Goal: Task Accomplishment & Management: Use online tool/utility

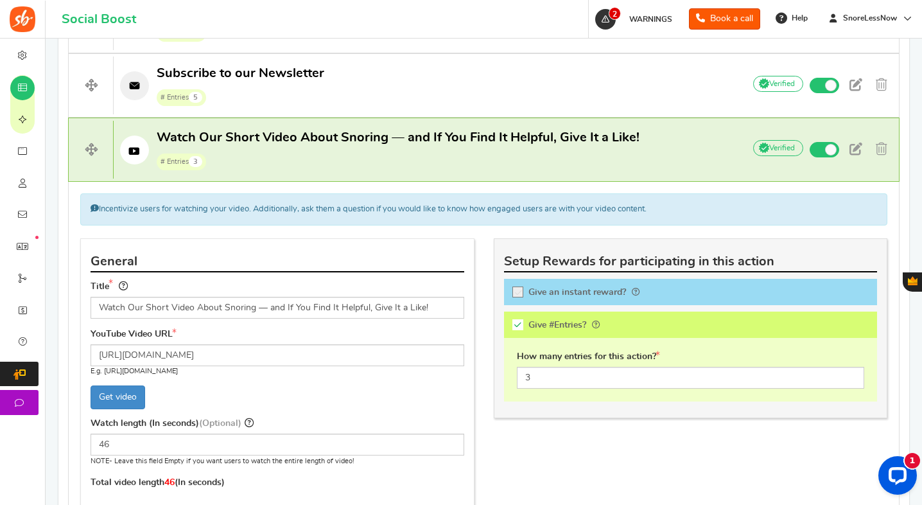
scroll to position [602, 0]
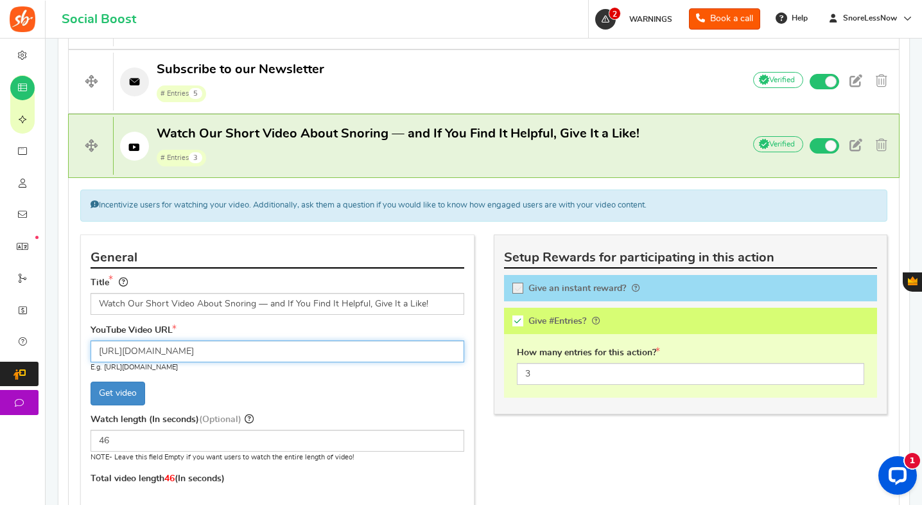
click at [317, 345] on input "[URL][DOMAIN_NAME]" at bounding box center [278, 351] width 374 height 22
drag, startPoint x: 319, startPoint y: 346, endPoint x: 119, endPoint y: 343, distance: 200.3
click at [119, 343] on input "[URL][DOMAIN_NAME]" at bounding box center [278, 351] width 374 height 22
paste input "[DOMAIN_NAME][URL]"
type input "[URL][DOMAIN_NAME]"
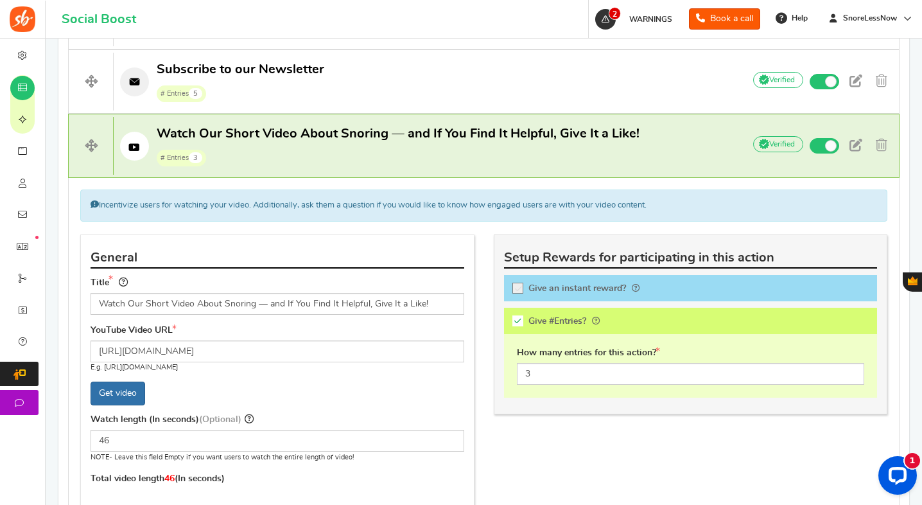
click at [121, 388] on span "Get video" at bounding box center [118, 393] width 55 height 24
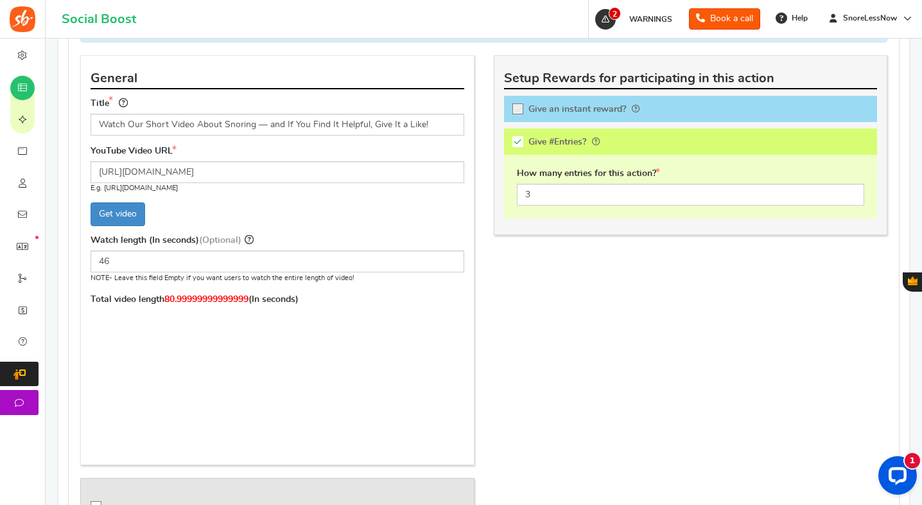
scroll to position [795, 0]
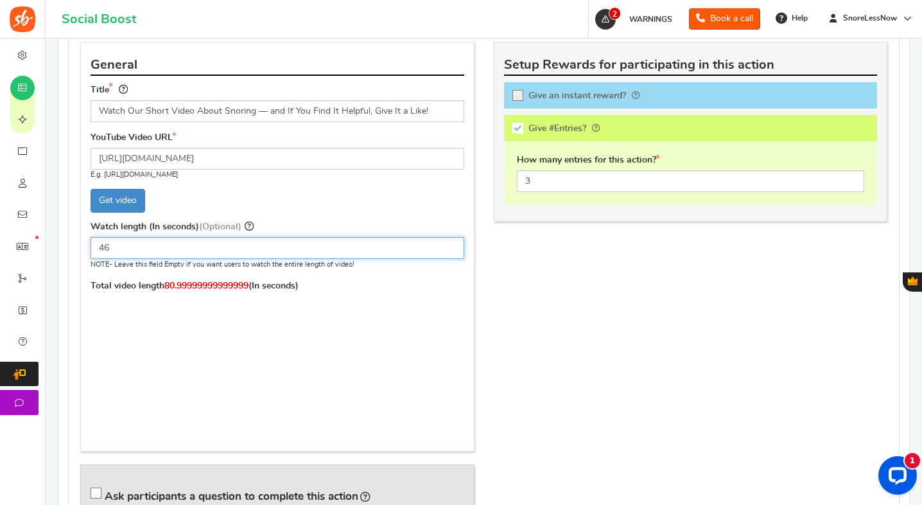
drag, startPoint x: 132, startPoint y: 243, endPoint x: 72, endPoint y: 240, distance: 60.4
click at [72, 240] on div "General Title Watch Our Short Video About Snoring — and If You Find It Helpful,…" at bounding box center [277, 292] width 413 height 501
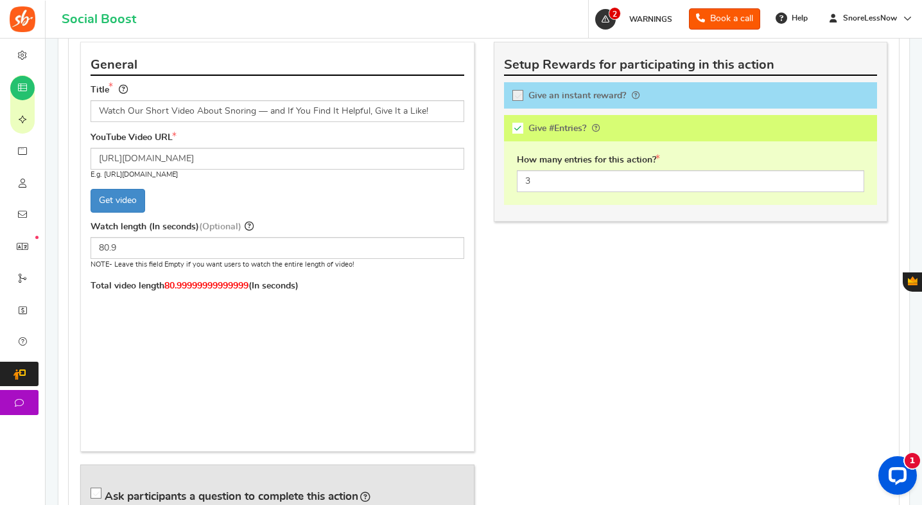
click at [400, 355] on div at bounding box center [278, 365] width 374 height 139
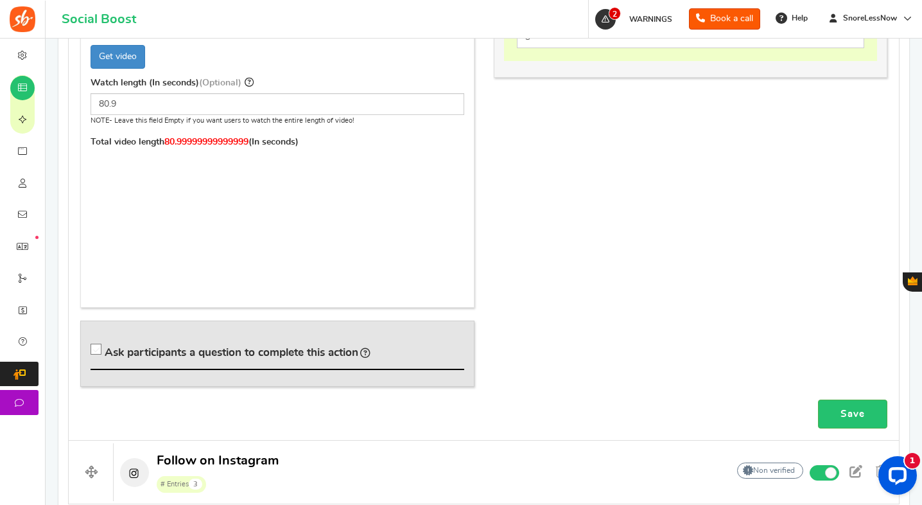
scroll to position [933, 0]
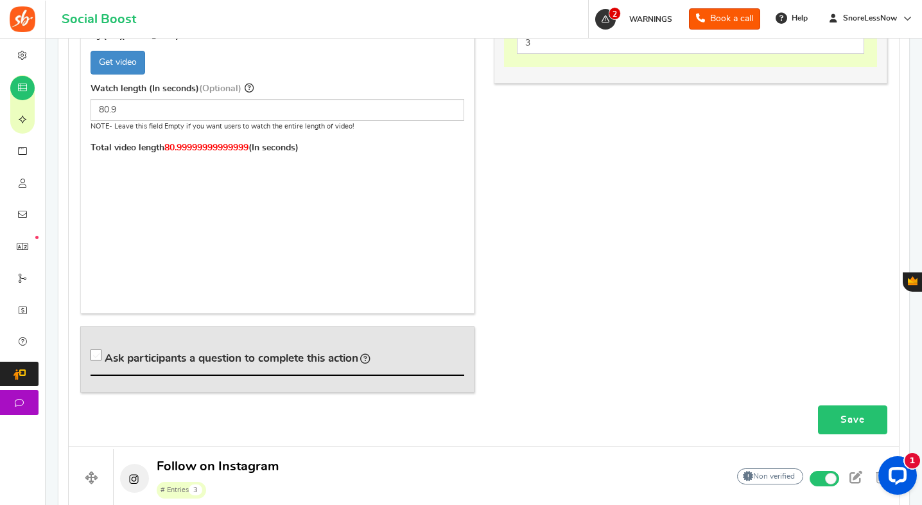
click at [845, 413] on link "Save" at bounding box center [852, 419] width 69 height 29
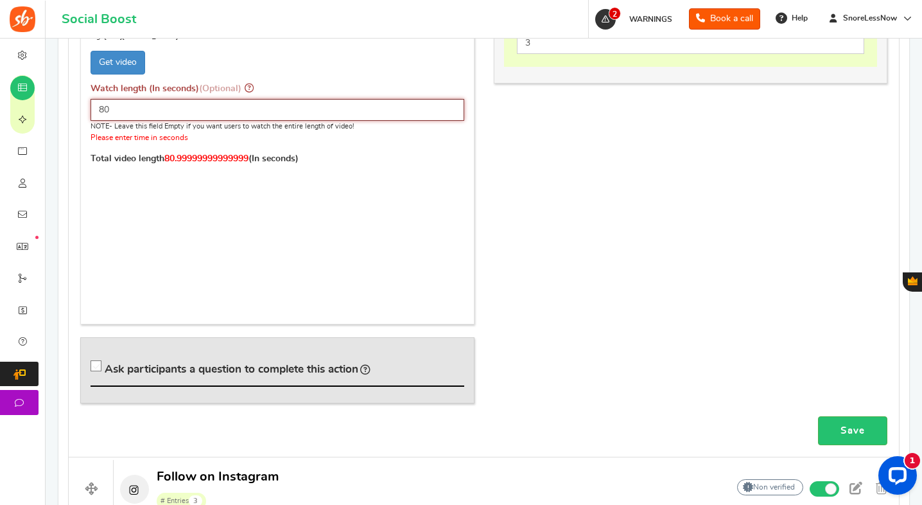
type input "8"
click at [503, 297] on div "General Title Watch Our Short Video About Snoring — and If You Find It Helpful,…" at bounding box center [484, 160] width 826 height 512
click at [851, 431] on link "Save" at bounding box center [852, 430] width 69 height 29
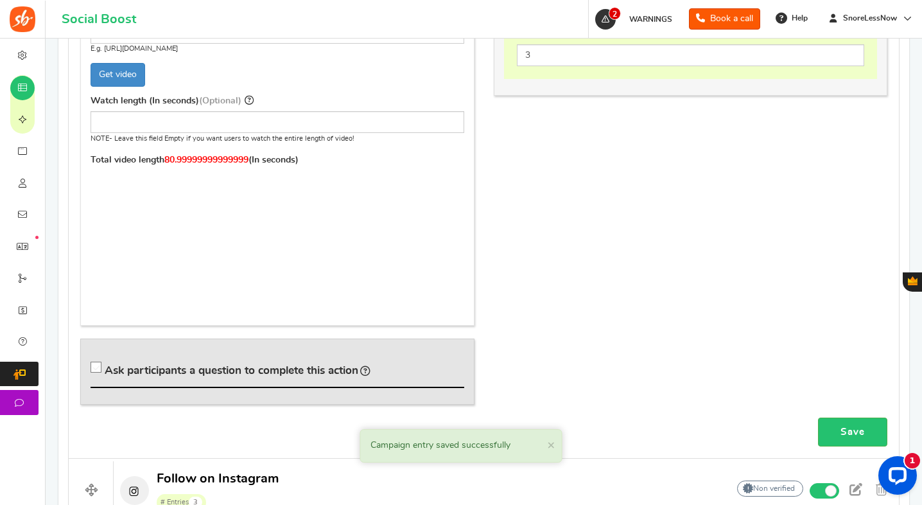
scroll to position [918, 0]
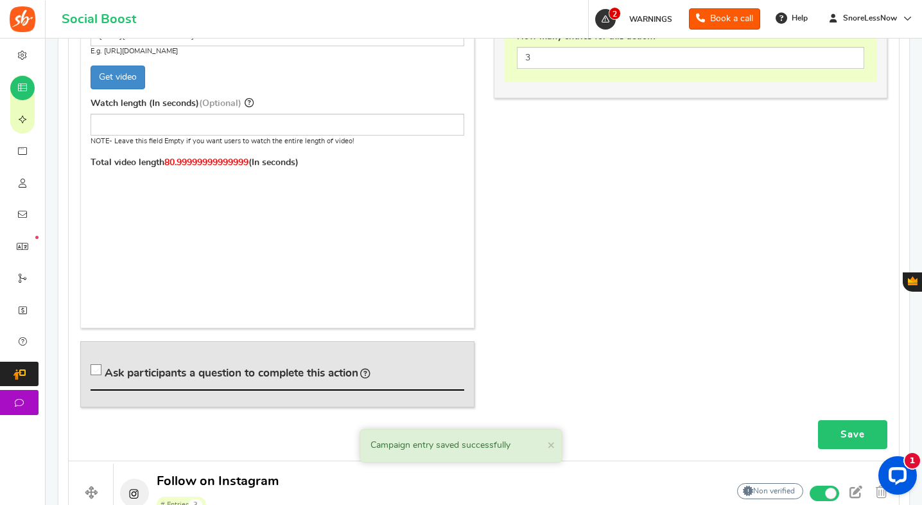
click at [836, 428] on link "Save" at bounding box center [852, 434] width 69 height 29
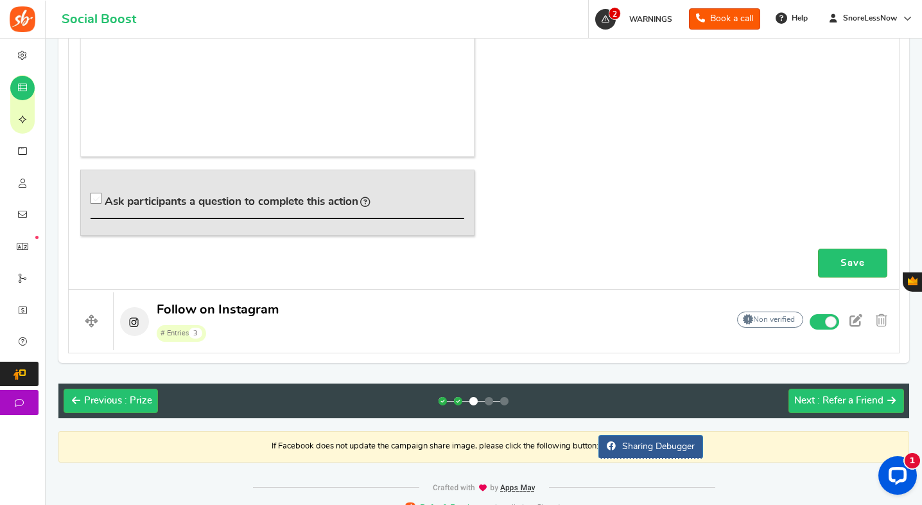
scroll to position [1106, 0]
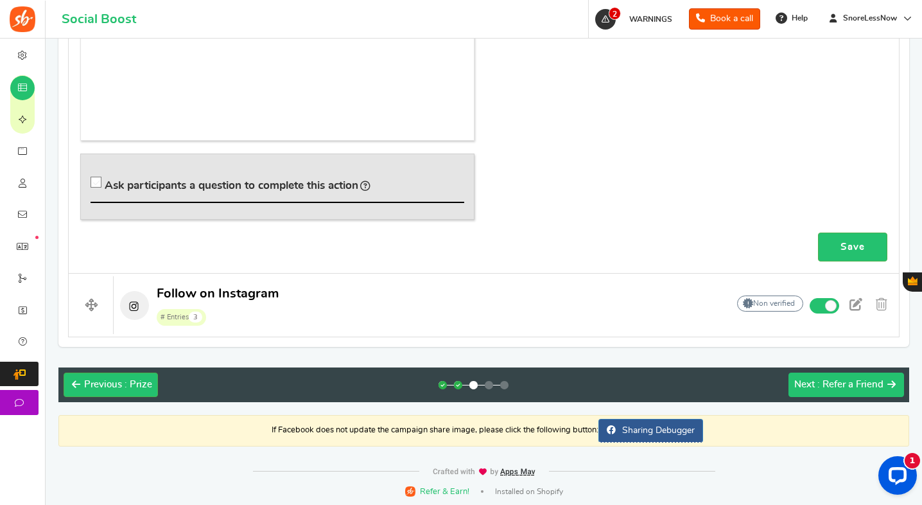
click at [821, 383] on span ": Refer a Friend" at bounding box center [850, 384] width 66 height 10
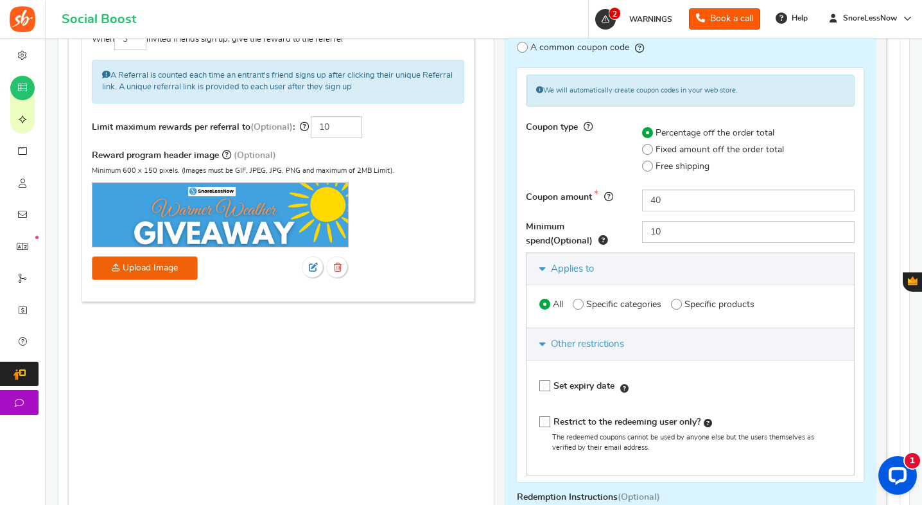
scroll to position [485, 0]
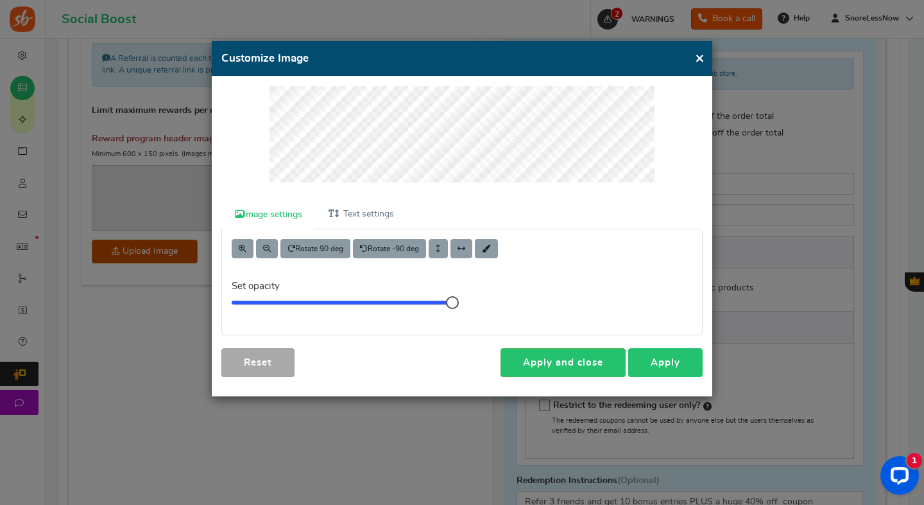
click at [657, 367] on link "Apply" at bounding box center [666, 362] width 74 height 29
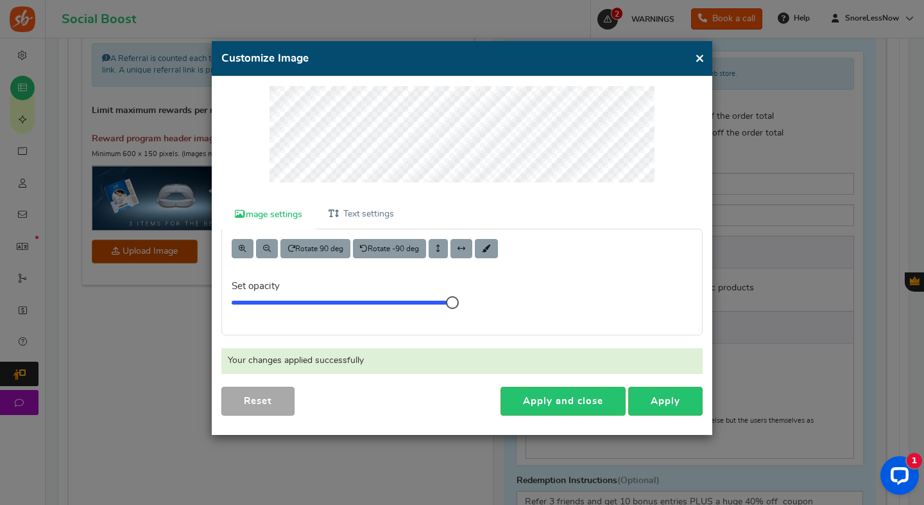
click at [696, 63] on button "×" at bounding box center [700, 58] width 10 height 16
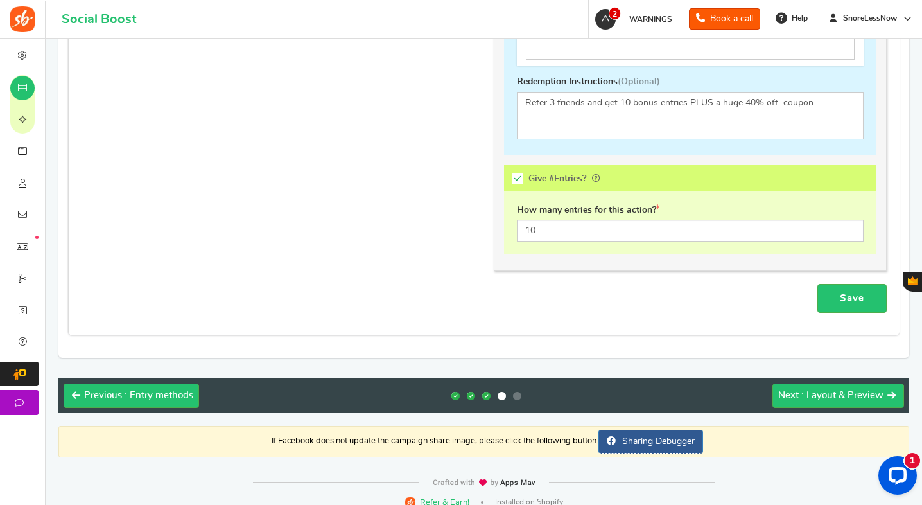
scroll to position [897, 0]
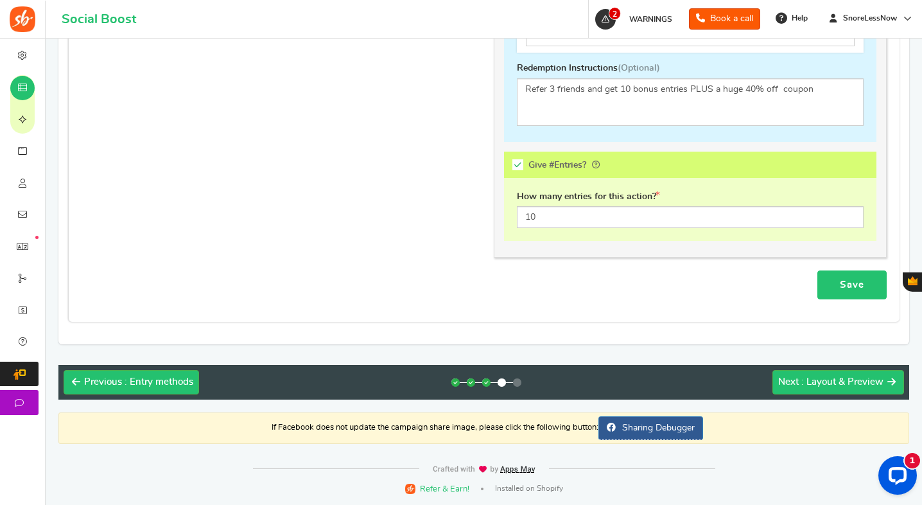
click at [842, 289] on link "Save" at bounding box center [851, 284] width 69 height 29
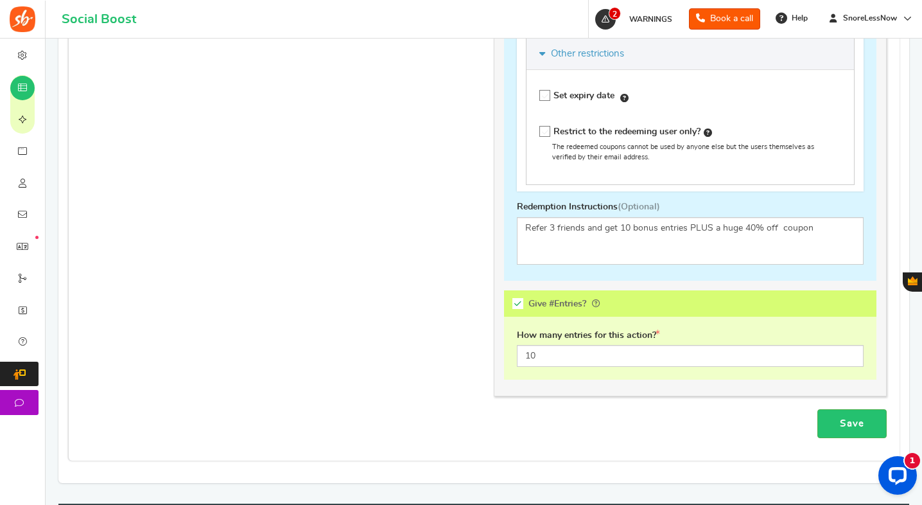
scroll to position [826, 0]
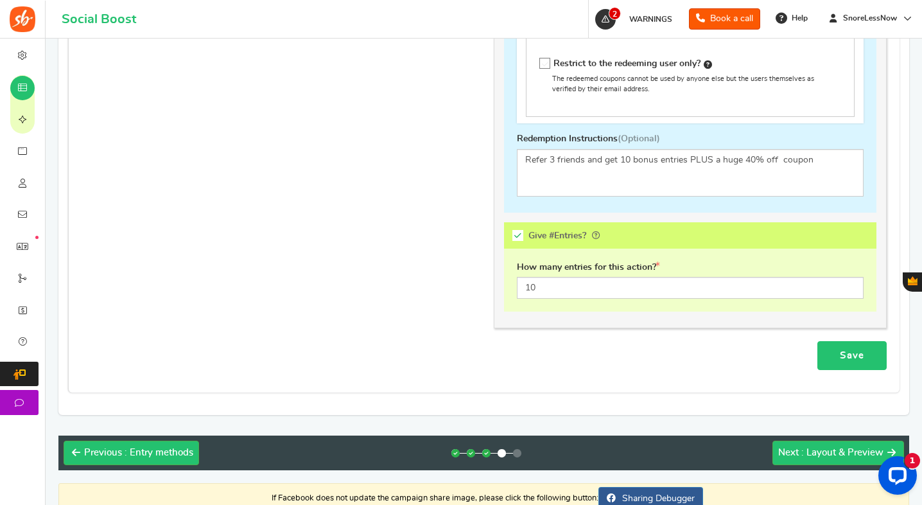
click at [840, 358] on link "Save" at bounding box center [851, 355] width 69 height 29
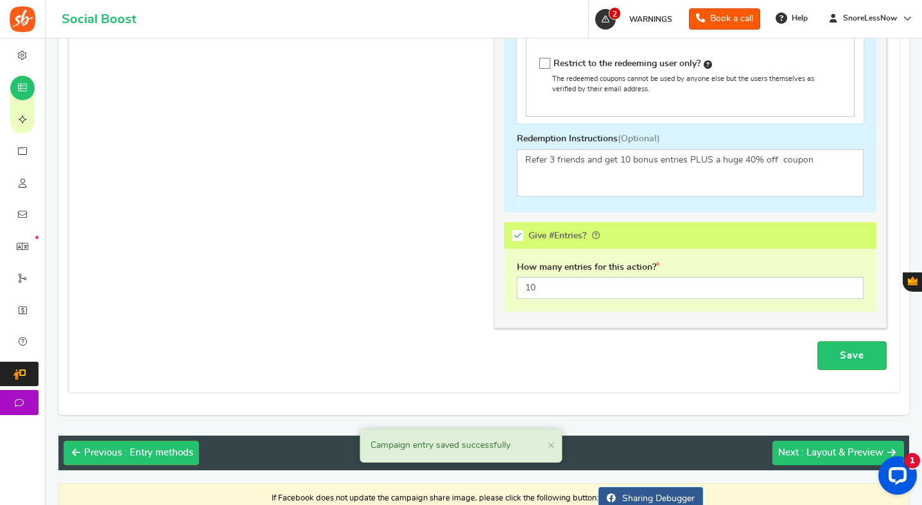
click at [819, 447] on span ": Layout & Preview" at bounding box center [842, 452] width 82 height 10
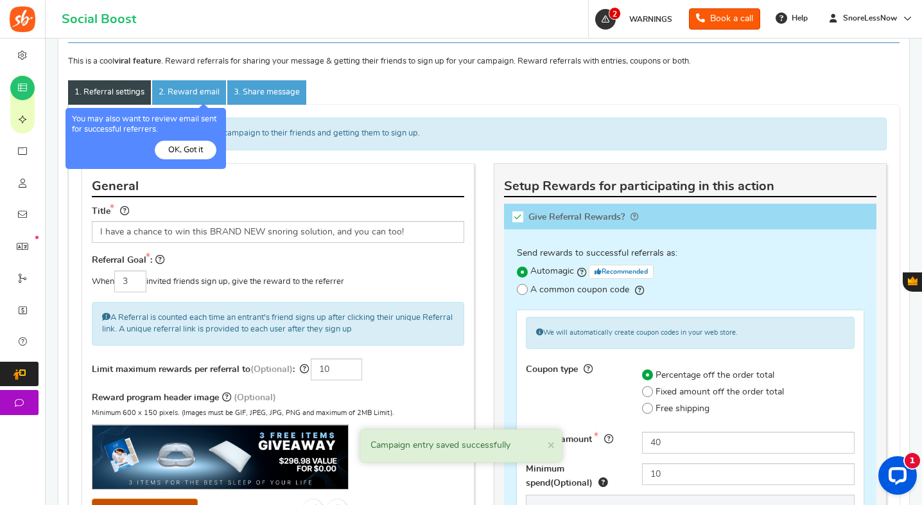
scroll to position [225, 0]
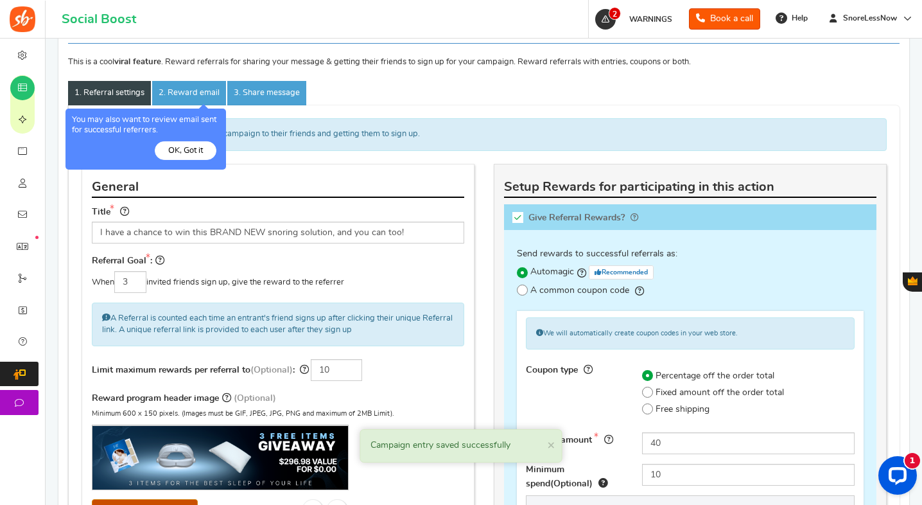
click at [181, 158] on button "OK, Got it" at bounding box center [186, 150] width 62 height 19
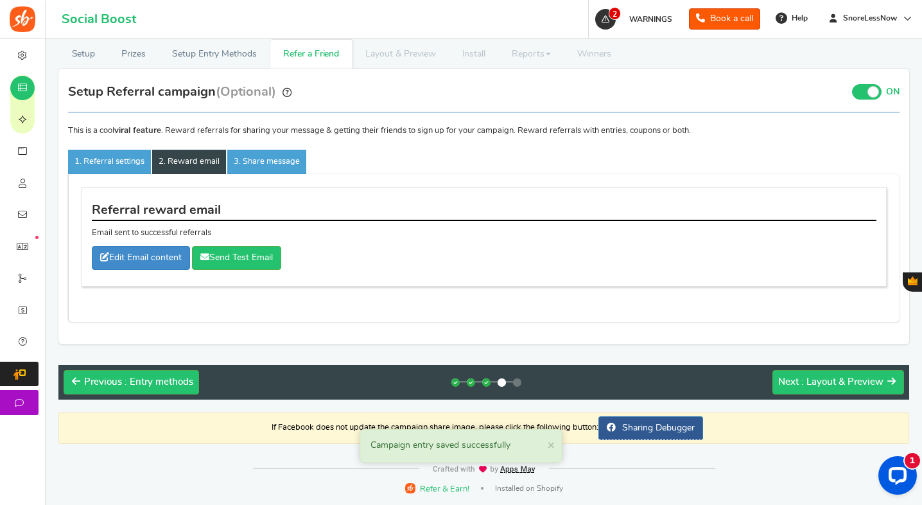
scroll to position [157, 0]
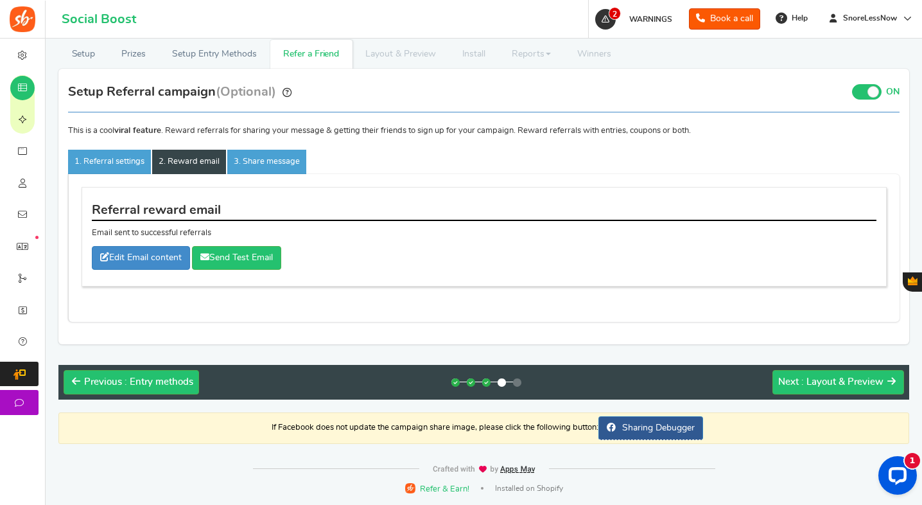
click at [197, 159] on link "2. Reward email" at bounding box center [189, 162] width 74 height 24
click at [128, 168] on link "1. Referral settings" at bounding box center [109, 162] width 83 height 24
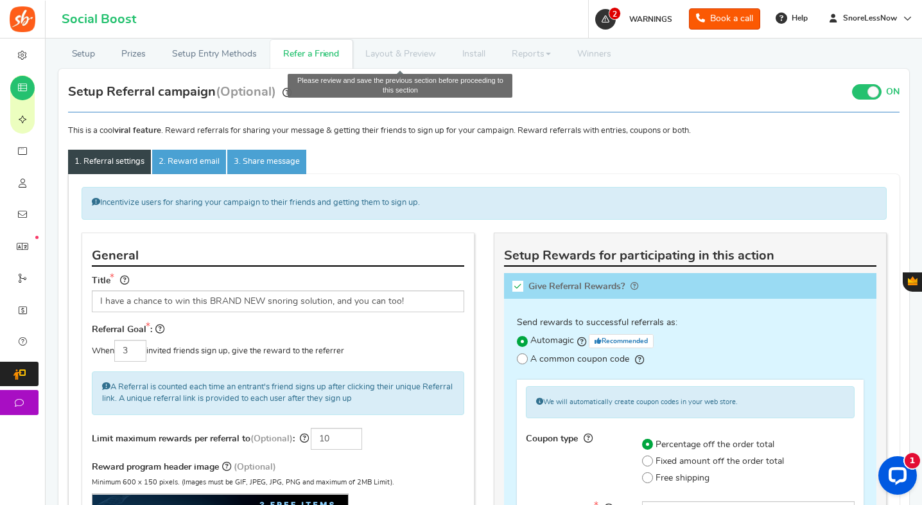
click at [403, 53] on li "Layout & Preview" at bounding box center [400, 54] width 96 height 29
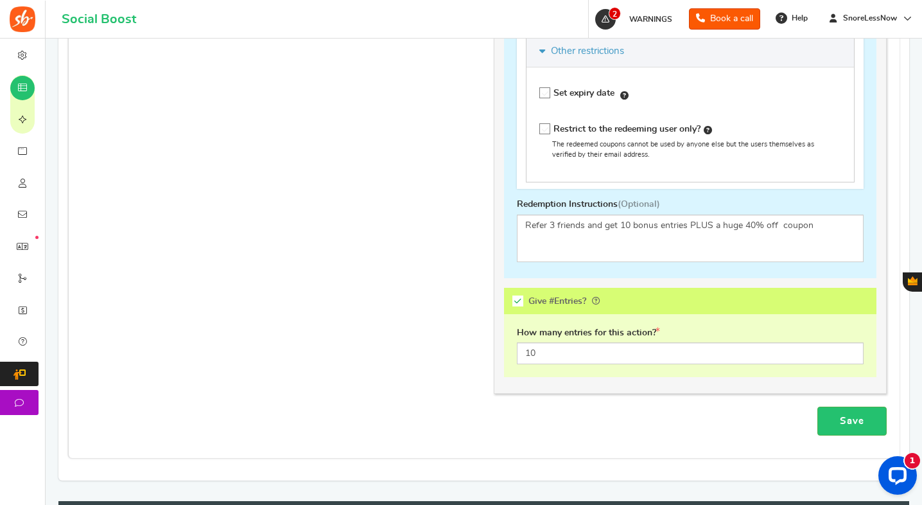
scroll to position [853, 0]
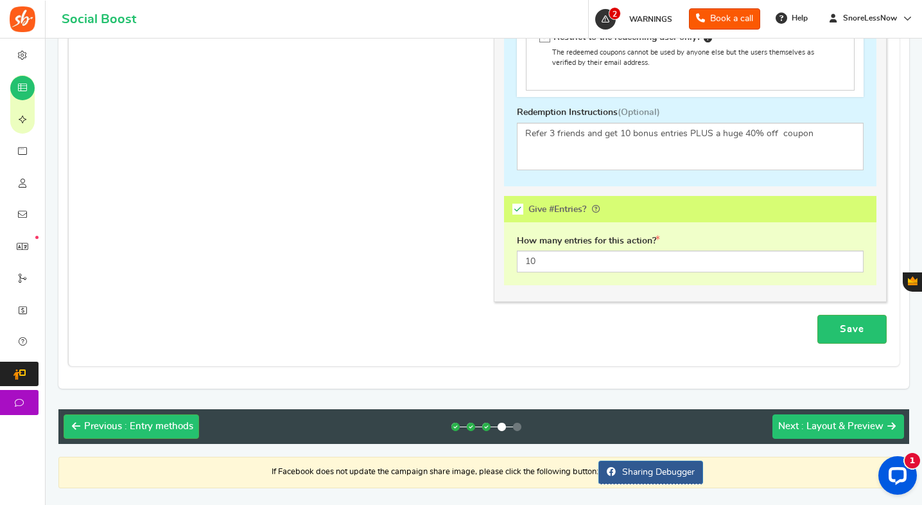
click at [848, 417] on button "Next : Layout & Preview" at bounding box center [838, 426] width 132 height 24
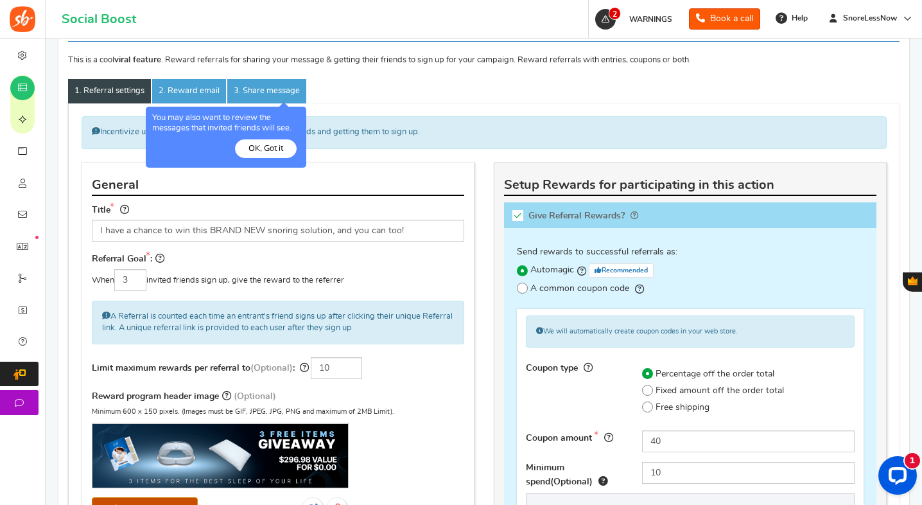
scroll to position [225, 0]
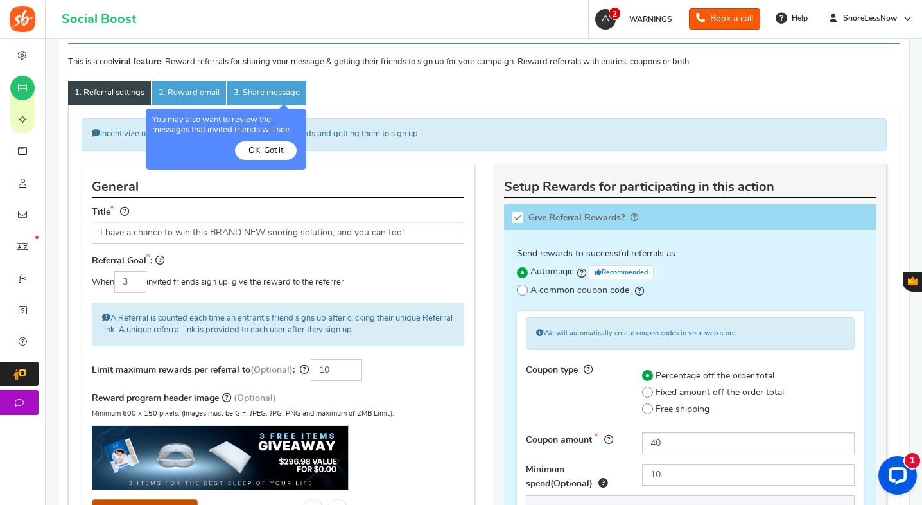
click at [283, 151] on button "OK, Got it" at bounding box center [266, 150] width 62 height 19
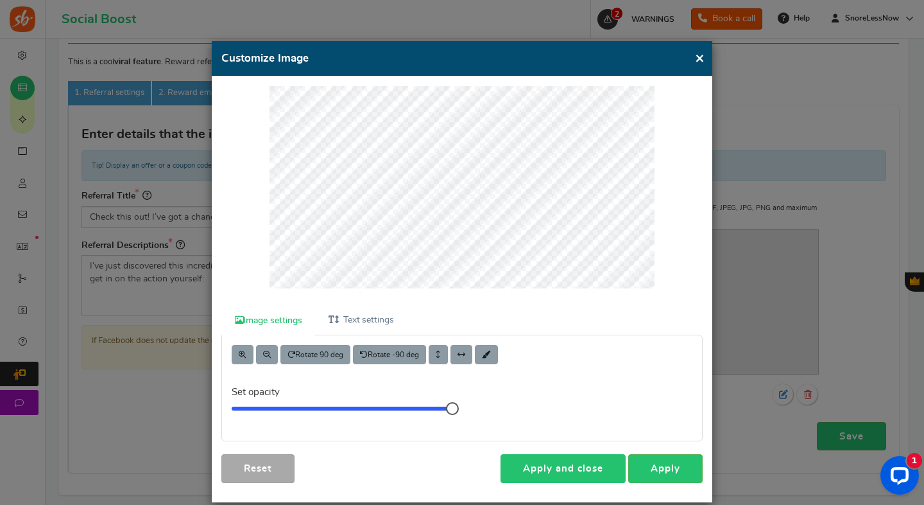
click at [600, 469] on link "Apply and close" at bounding box center [563, 468] width 125 height 29
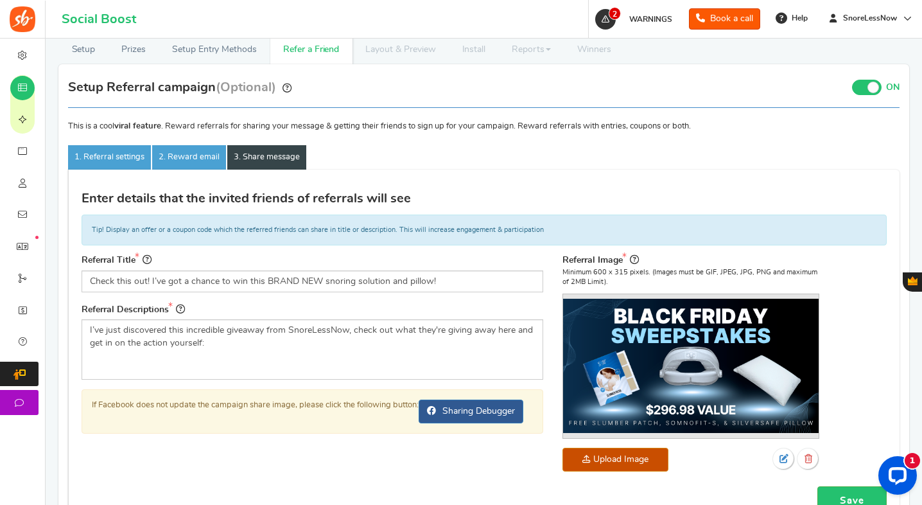
scroll to position [248, 0]
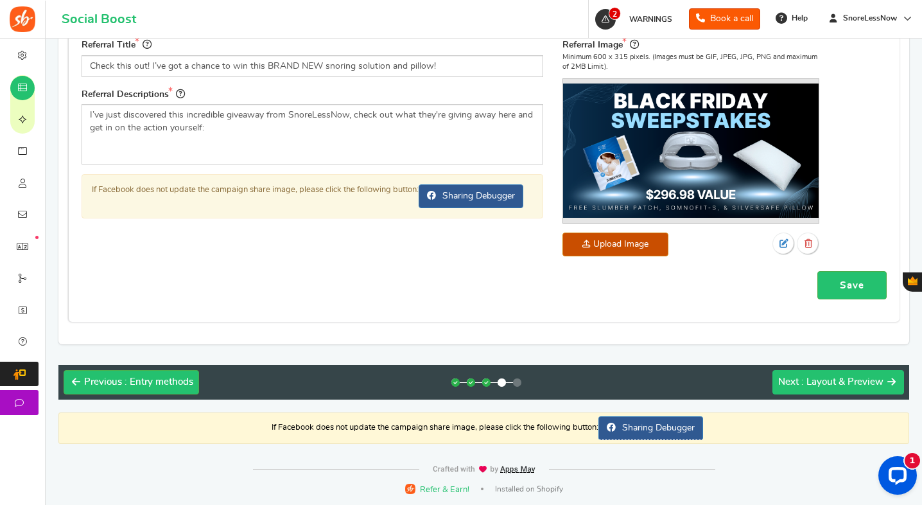
click at [838, 382] on span ": Layout & Preview" at bounding box center [842, 382] width 82 height 10
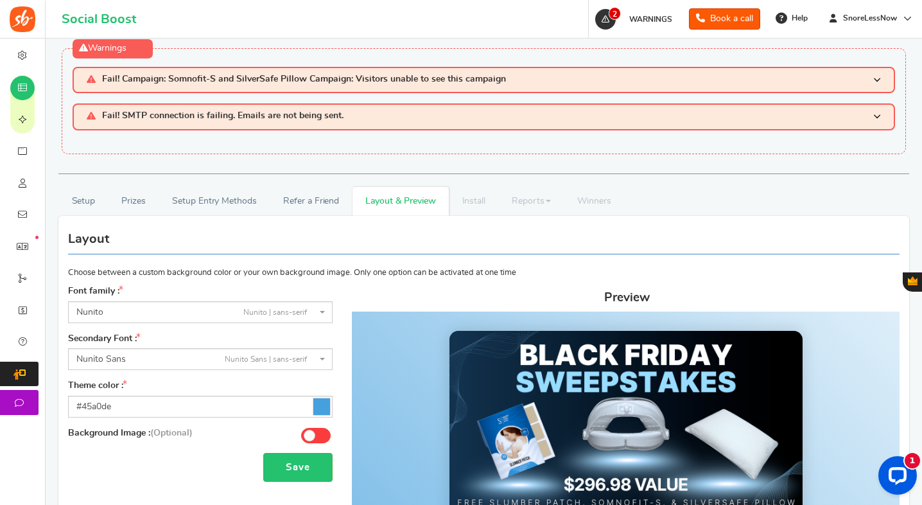
scroll to position [0, 0]
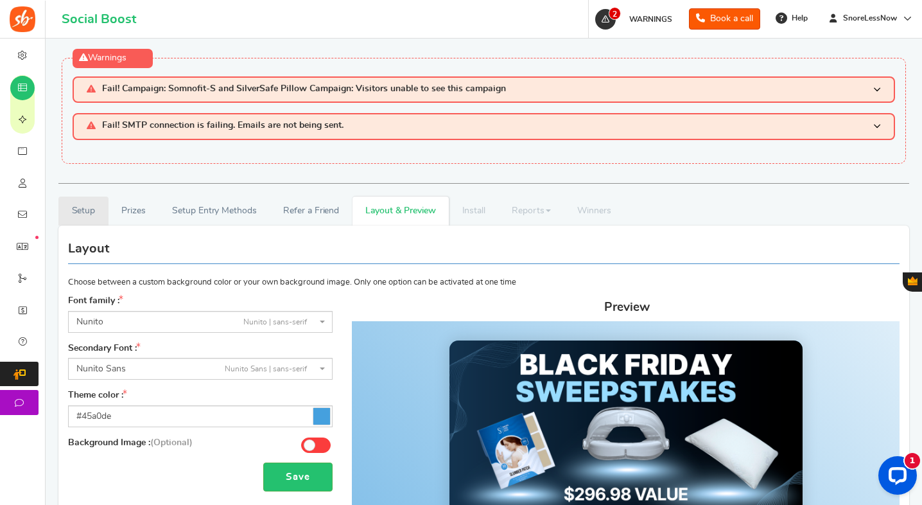
click at [89, 214] on link "Setup" at bounding box center [83, 210] width 50 height 29
